Goal: Information Seeking & Learning: Find specific fact

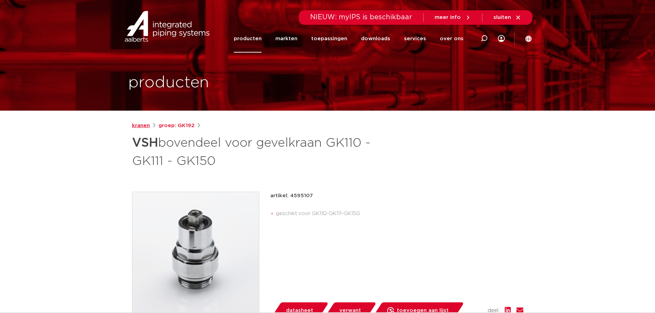
click at [145, 128] on link "kranen" at bounding box center [141, 126] width 18 height 8
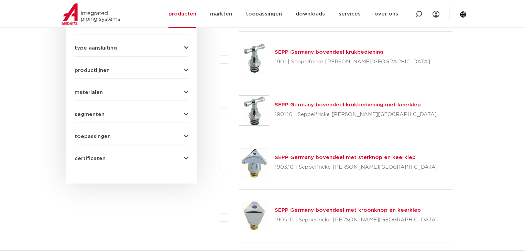
scroll to position [320, 0]
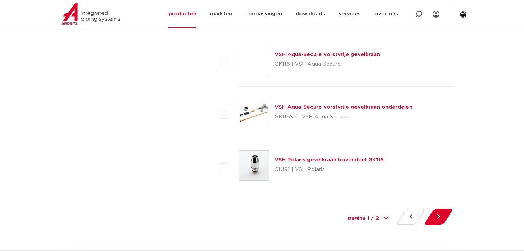
scroll to position [3116, 0]
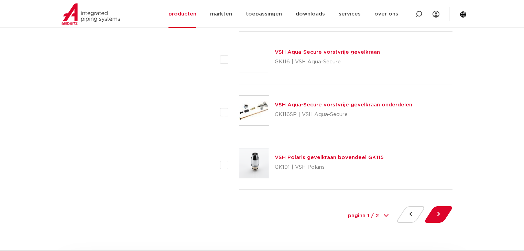
click at [375, 212] on select "pagina 1 / 2 1 2" at bounding box center [368, 215] width 52 height 15
click at [377, 211] on select "pagina 1 / 2 1 2" at bounding box center [368, 215] width 52 height 15
click at [440, 212] on button at bounding box center [439, 214] width 20 height 17
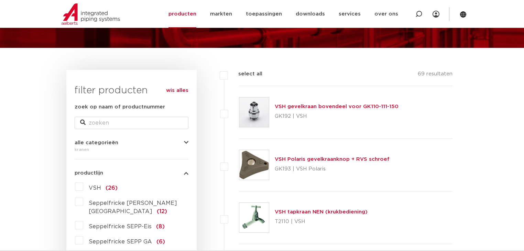
scroll to position [55, 0]
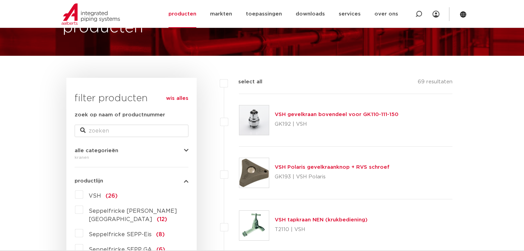
click at [327, 116] on link "VSH gevelkraan bovendeel voor GK110-111-150" at bounding box center [337, 114] width 124 height 5
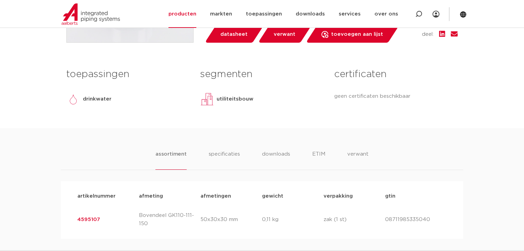
scroll to position [312, 0]
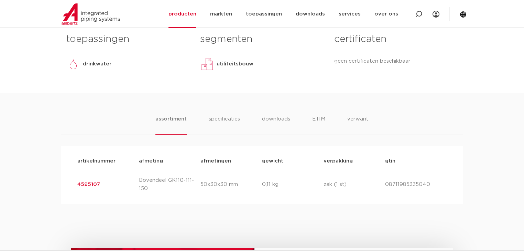
drag, startPoint x: 104, startPoint y: 185, endPoint x: 79, endPoint y: 184, distance: 25.1
click at [79, 184] on p "4595107" at bounding box center [108, 184] width 62 height 8
copy link "4595107"
